Goal: Task Accomplishment & Management: Complete application form

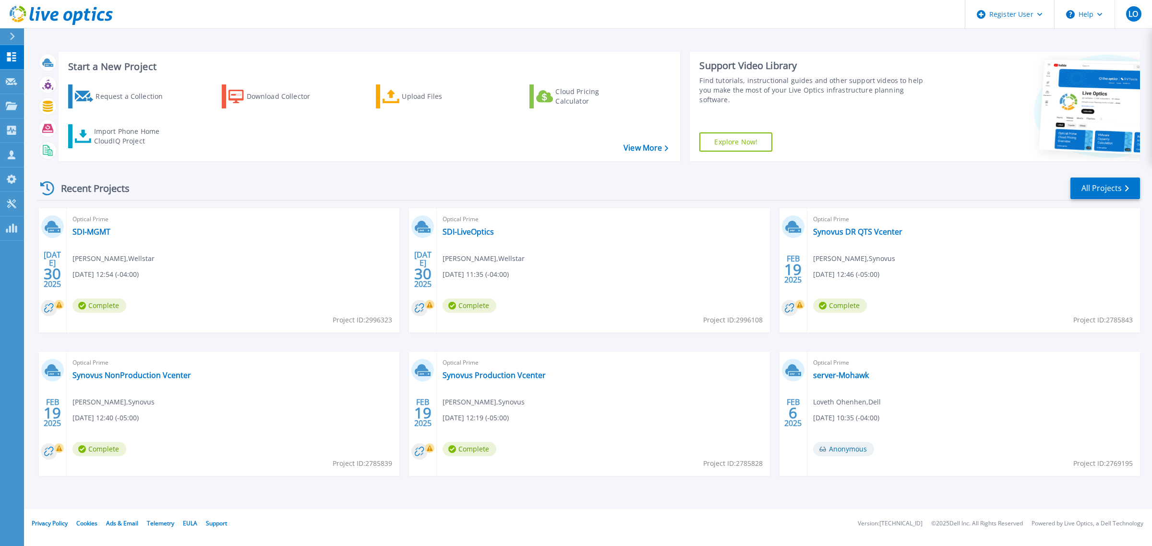
click at [594, 185] on div "Recent Projects All Projects" at bounding box center [588, 189] width 1103 height 24
click at [137, 99] on div "Request a Collection" at bounding box center [133, 96] width 77 height 19
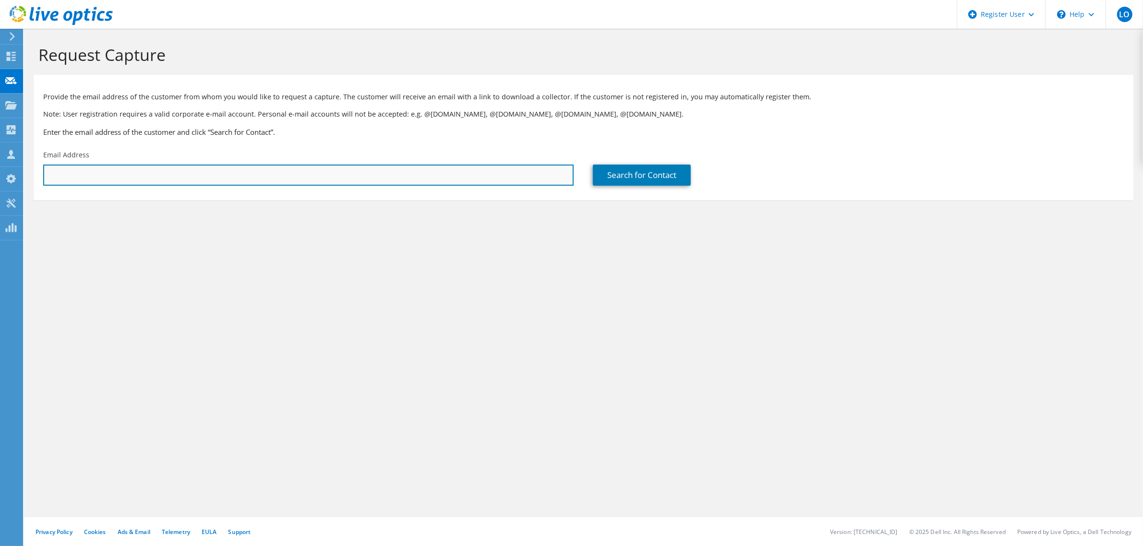
click at [178, 179] on input "text" at bounding box center [308, 175] width 530 height 21
paste input "chris.mathewson@braves.com"
type input "chris.mathewson@braves.com"
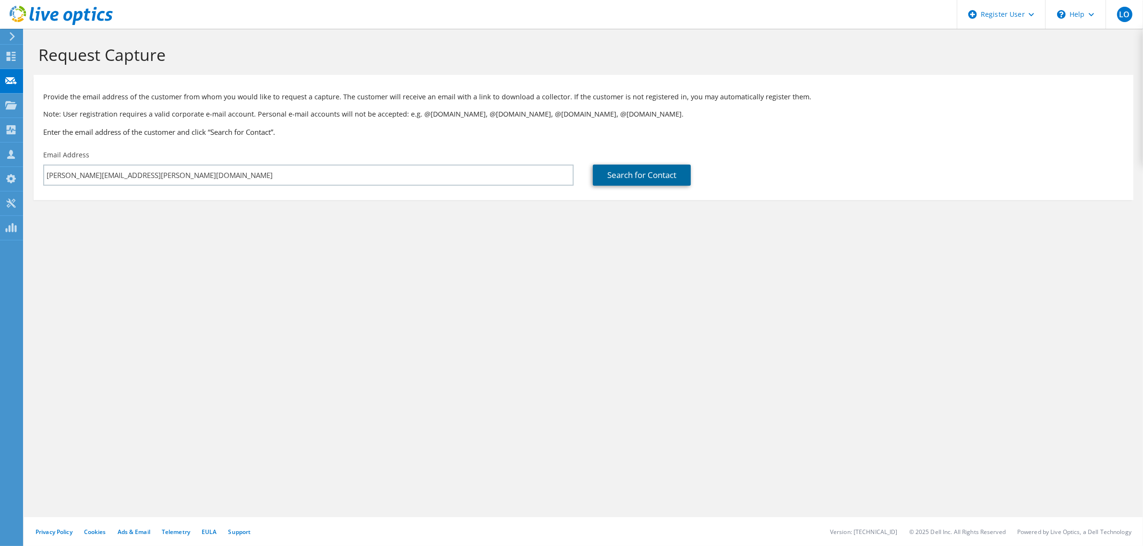
click at [605, 179] on link "Search for Contact" at bounding box center [642, 175] width 98 height 21
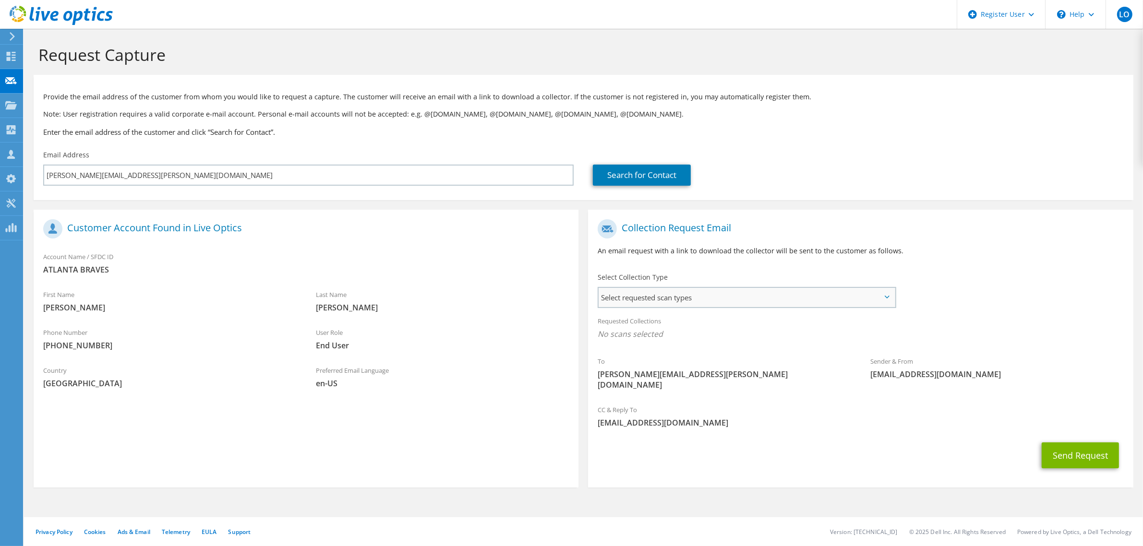
click at [660, 289] on span "Select requested scan types" at bounding box center [746, 297] width 296 height 19
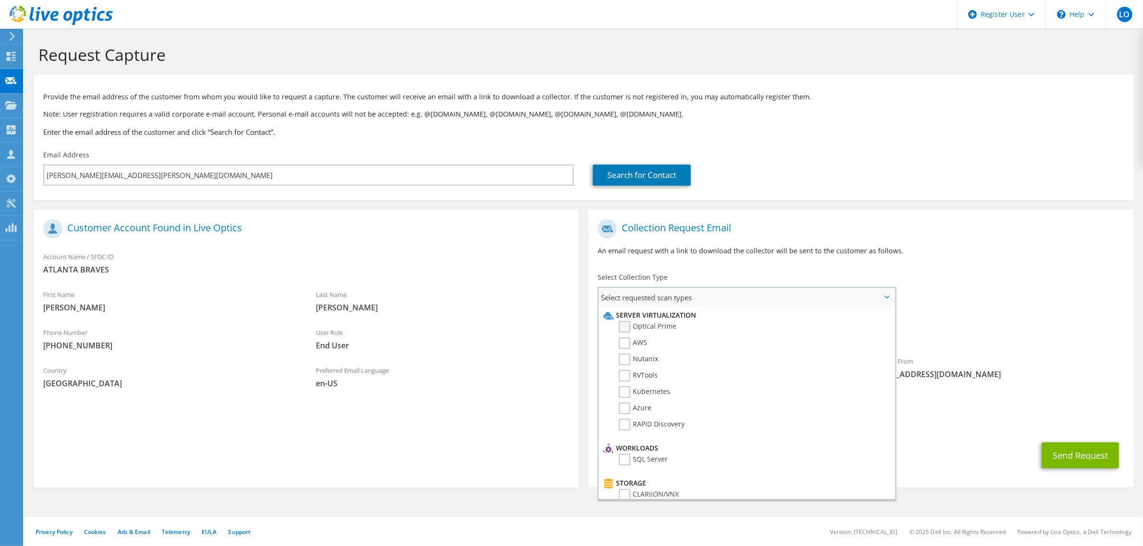
click at [664, 329] on label "Optical Prime" at bounding box center [648, 327] width 58 height 12
click at [0, 0] on input "Optical Prime" at bounding box center [0, 0] width 0 height 0
click at [1008, 334] on span "Optical Prime" at bounding box center [859, 337] width 525 height 16
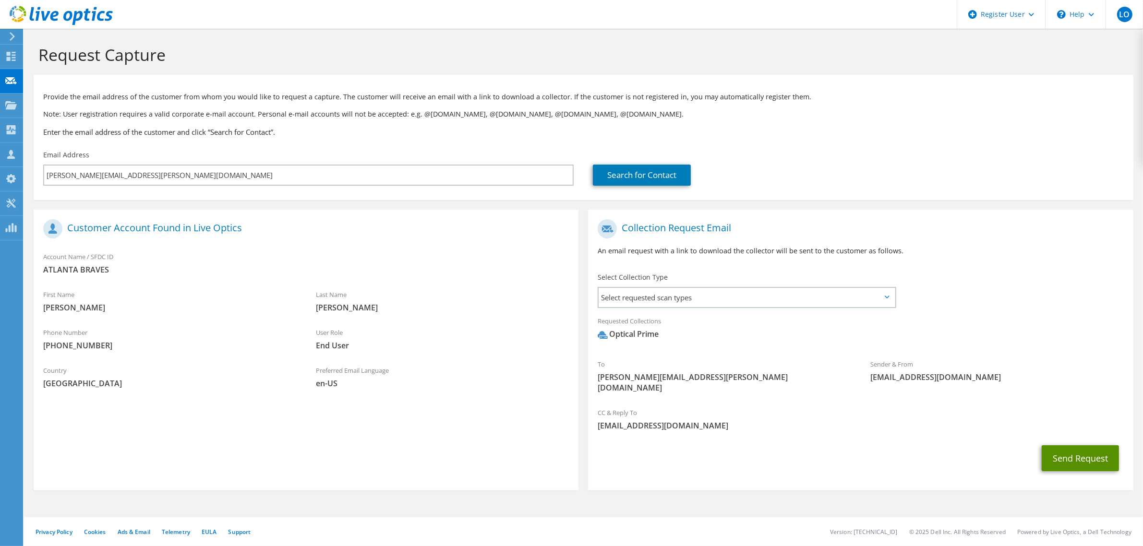
click at [1075, 454] on button "Send Request" at bounding box center [1079, 458] width 77 height 26
